Goal: Task Accomplishment & Management: Manage account settings

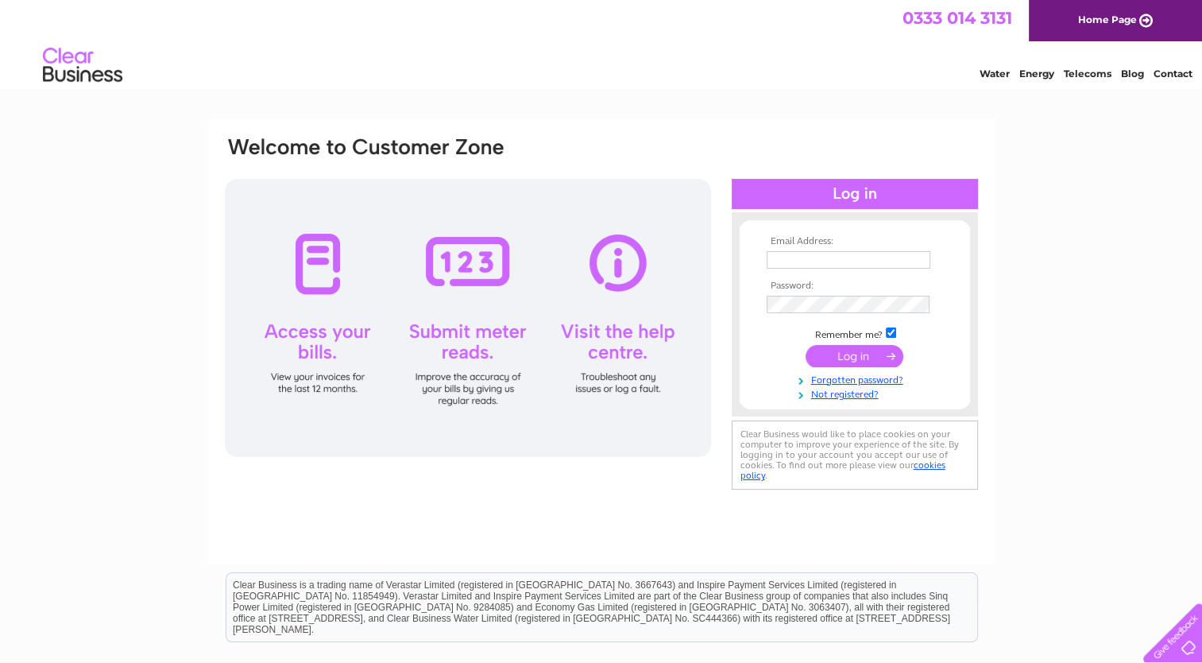
type input "cowhillfarms@hotmail.com"
click at [855, 358] on input "submit" at bounding box center [855, 356] width 98 height 22
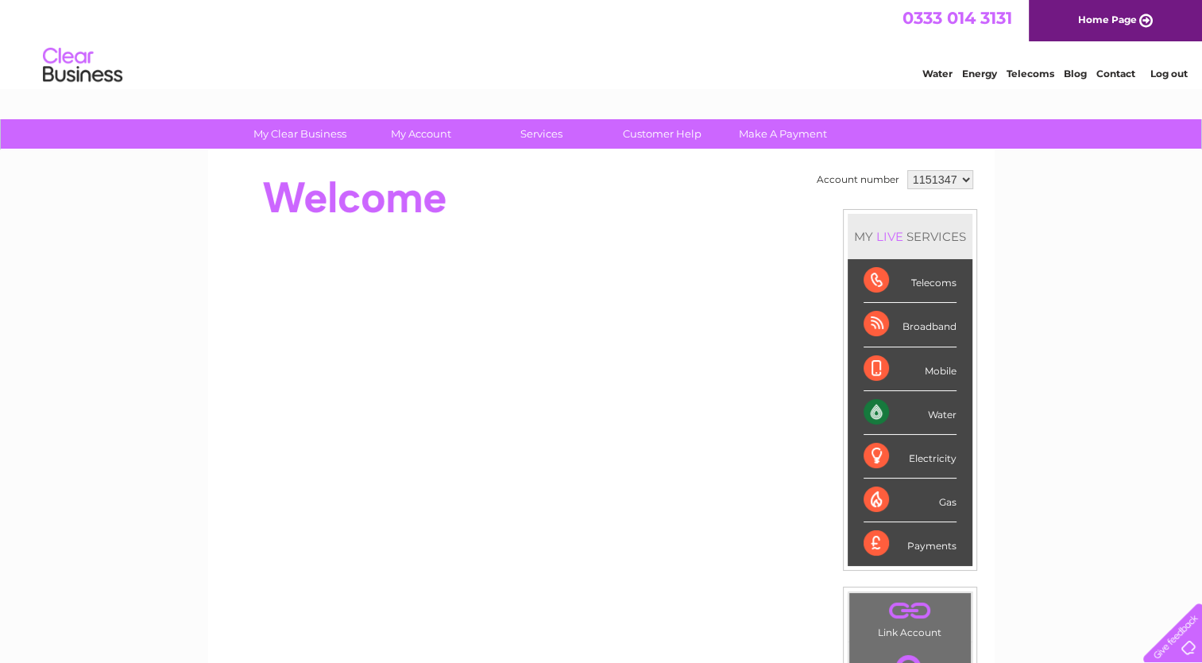
click at [922, 410] on div "Water" at bounding box center [910, 413] width 93 height 44
click at [872, 408] on div "Water" at bounding box center [910, 413] width 93 height 44
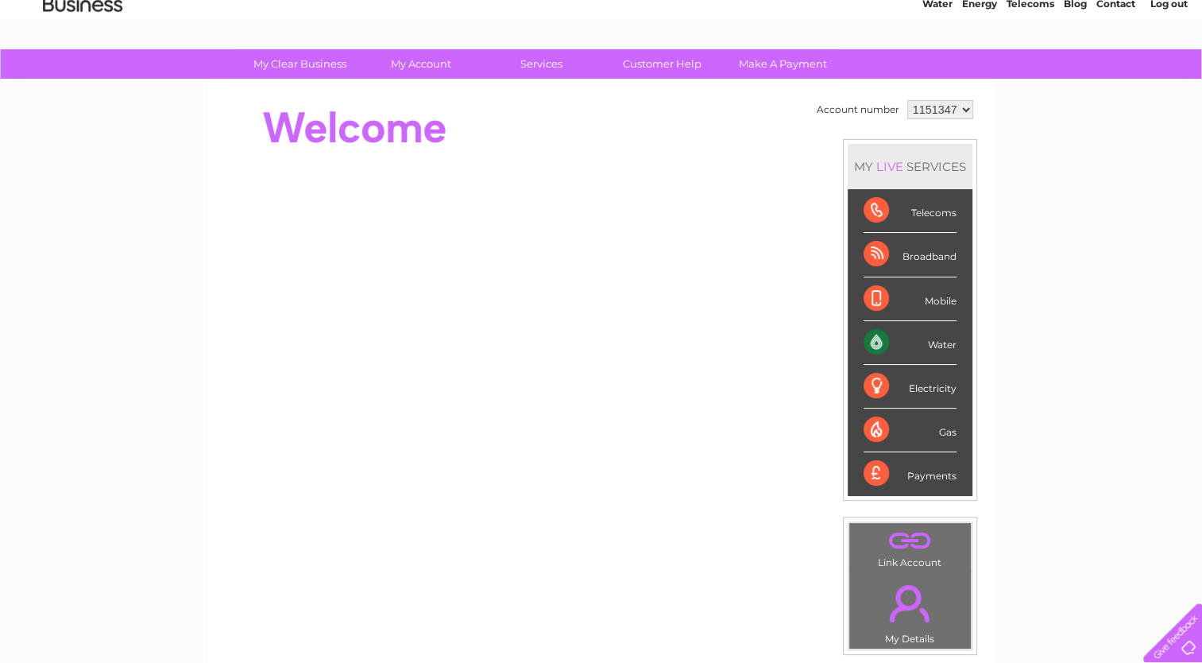
scroll to position [69, 0]
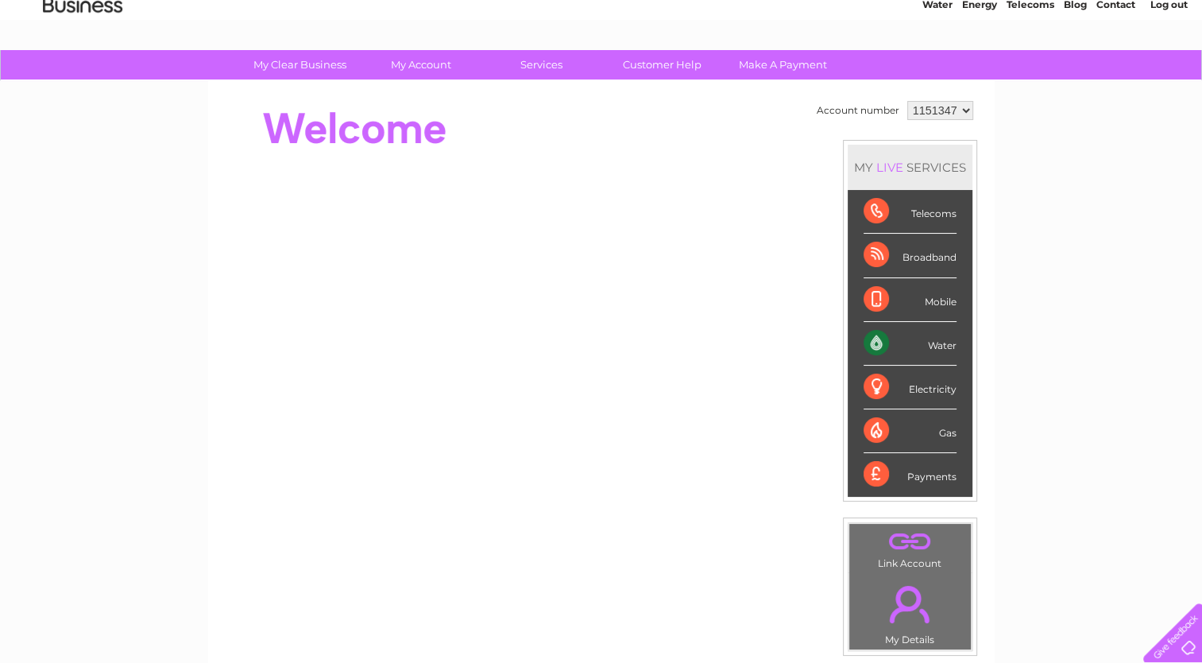
click at [874, 344] on div "Water" at bounding box center [910, 344] width 93 height 44
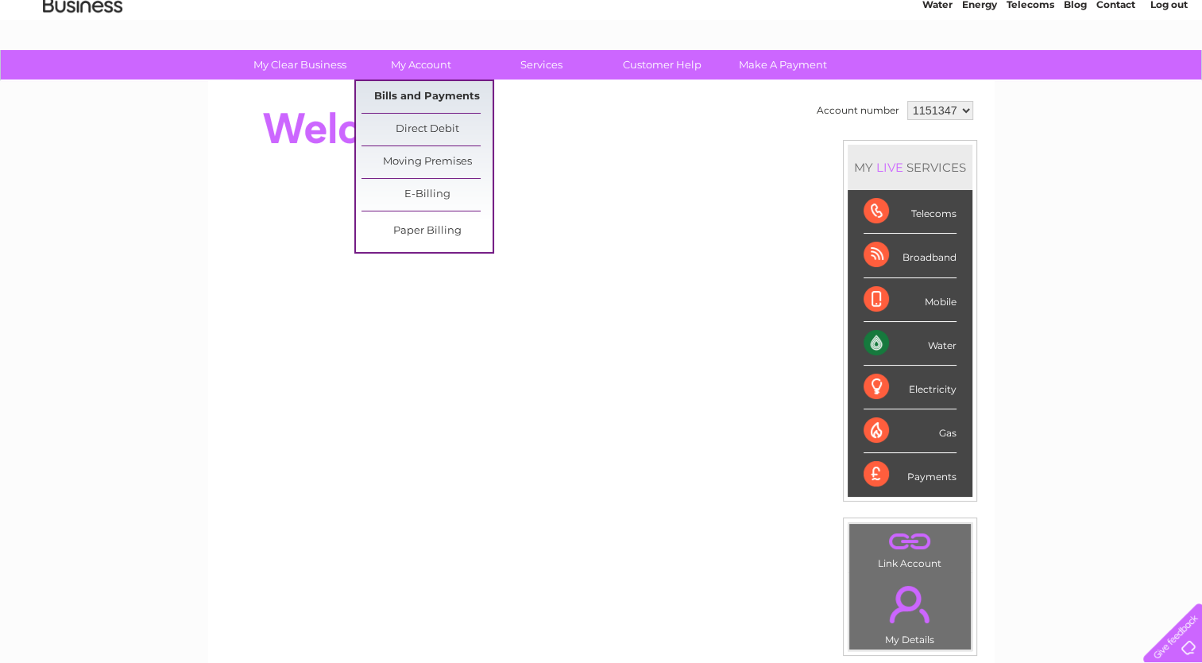
click at [420, 94] on link "Bills and Payments" at bounding box center [427, 97] width 131 height 32
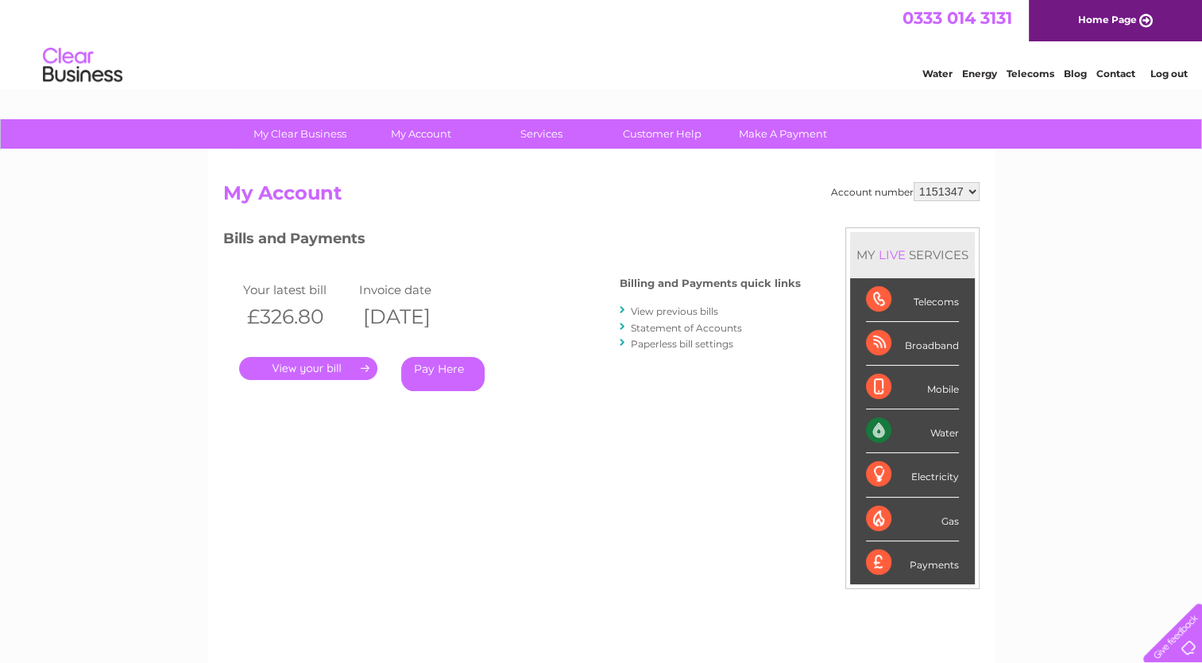
click at [357, 370] on link "." at bounding box center [308, 368] width 138 height 23
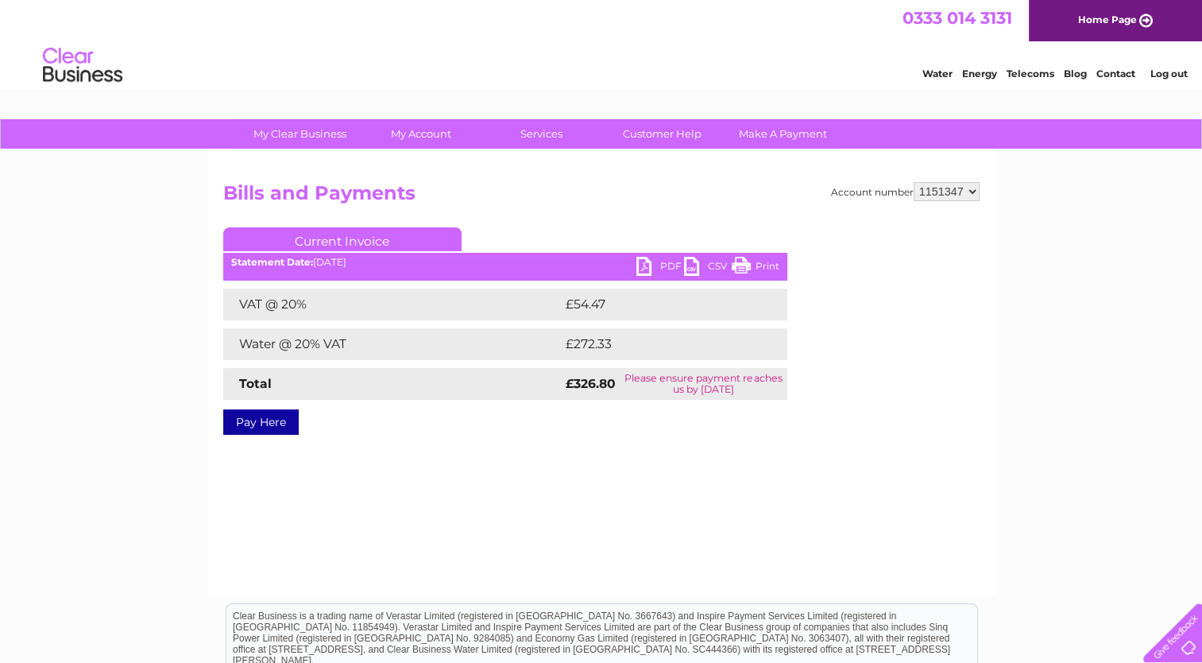
click at [665, 265] on link "PDF" at bounding box center [661, 268] width 48 height 23
click at [1170, 77] on link "Log out" at bounding box center [1168, 74] width 37 height 12
